Goal: Transaction & Acquisition: Purchase product/service

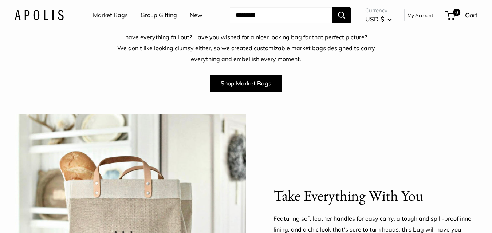
scroll to position [218, 0]
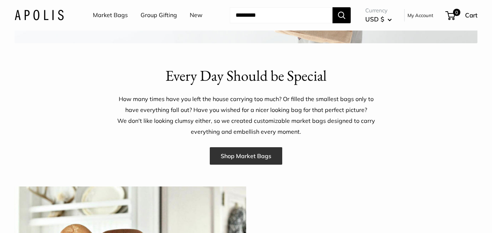
click at [262, 157] on link "Shop Market Bags" at bounding box center [246, 155] width 72 height 17
